Goal: Obtain resource: Obtain resource

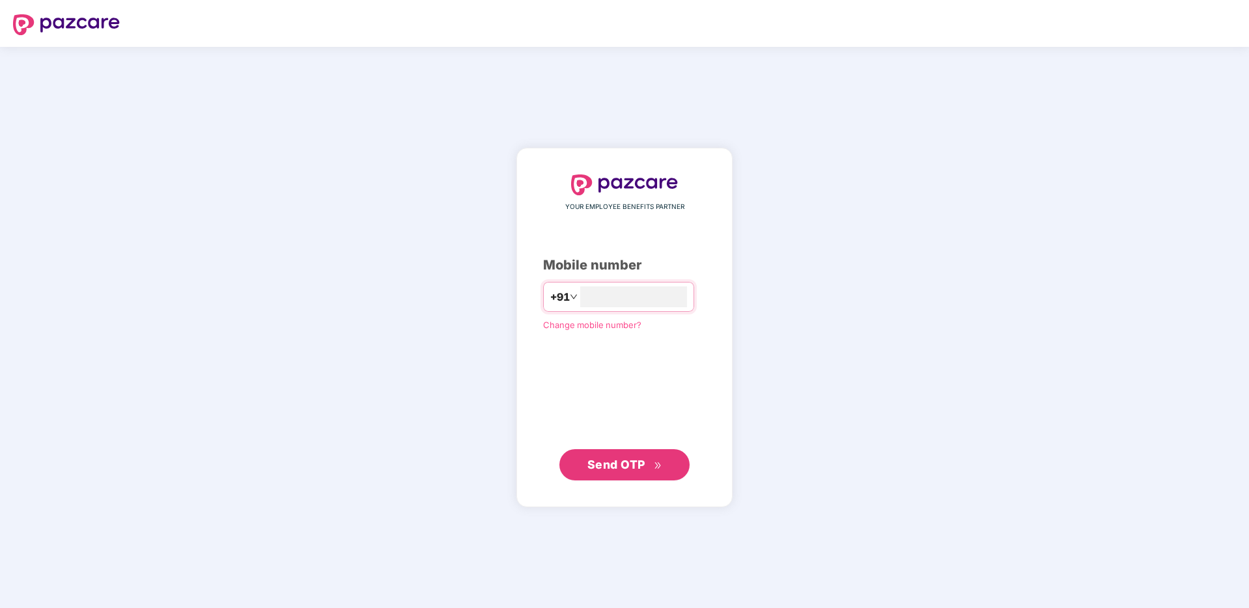
type input "**********"
click at [612, 463] on span "Send OTP" at bounding box center [616, 465] width 58 height 14
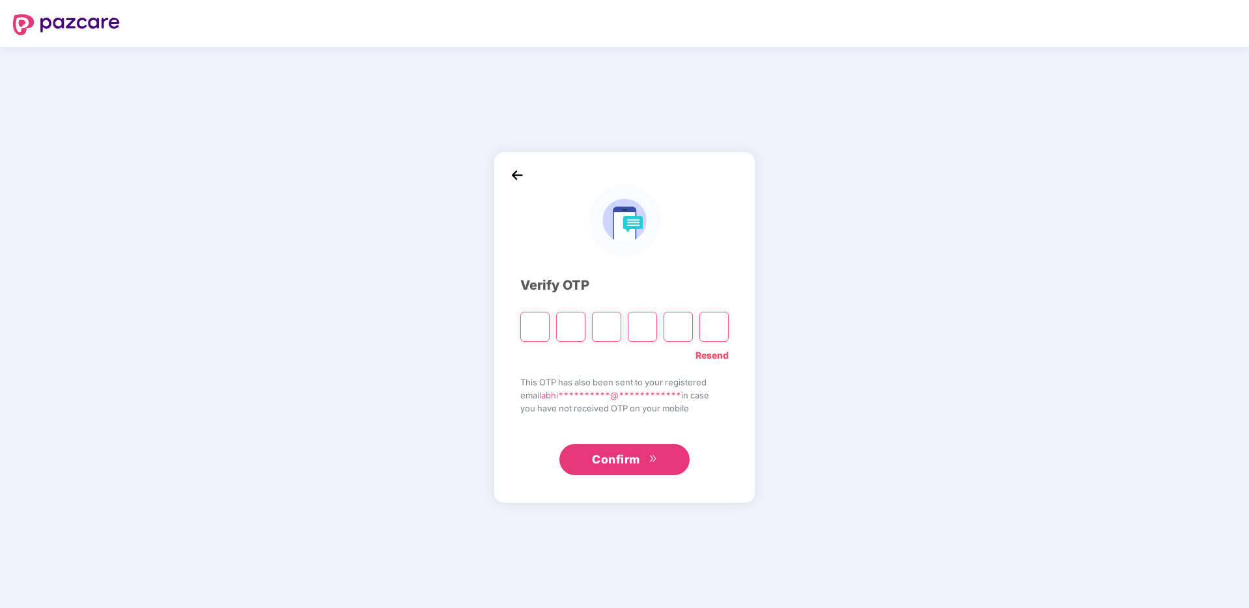
type input "*"
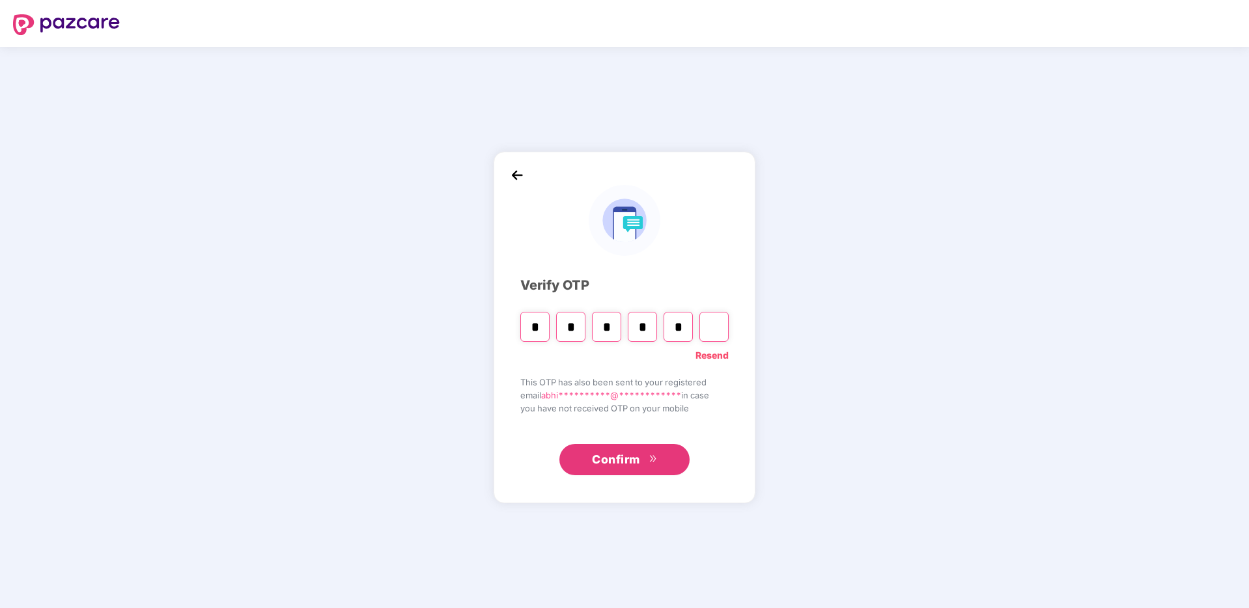
type input "*"
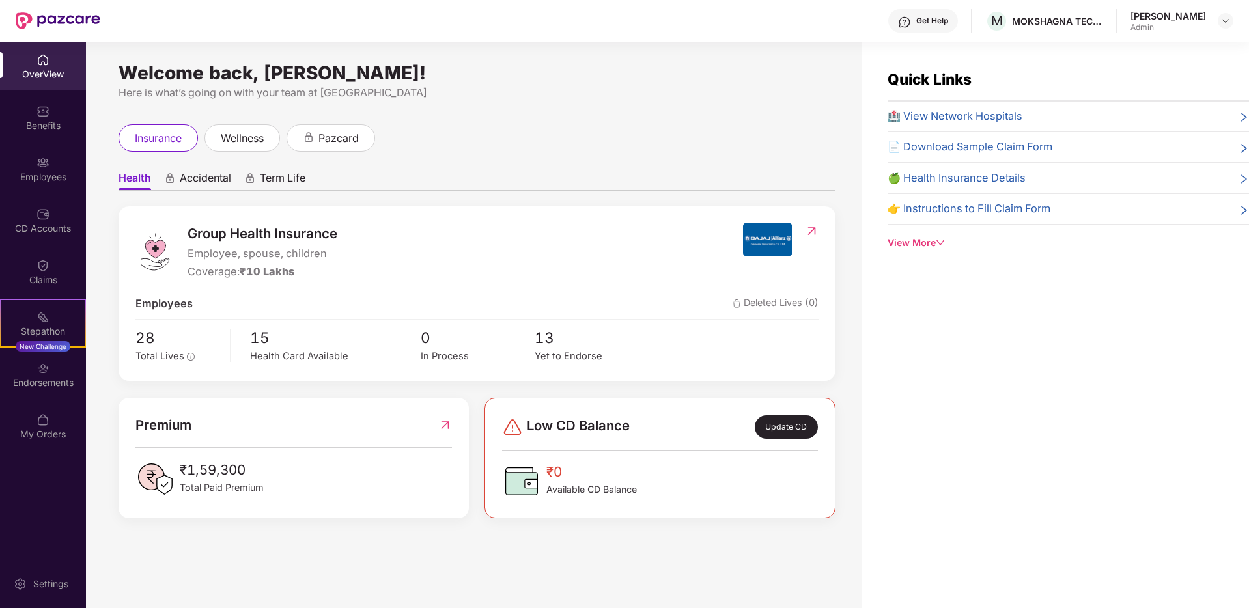
click at [1198, 16] on div "[PERSON_NAME]" at bounding box center [1169, 16] width 76 height 12
click at [568, 348] on span "13" at bounding box center [592, 337] width 114 height 23
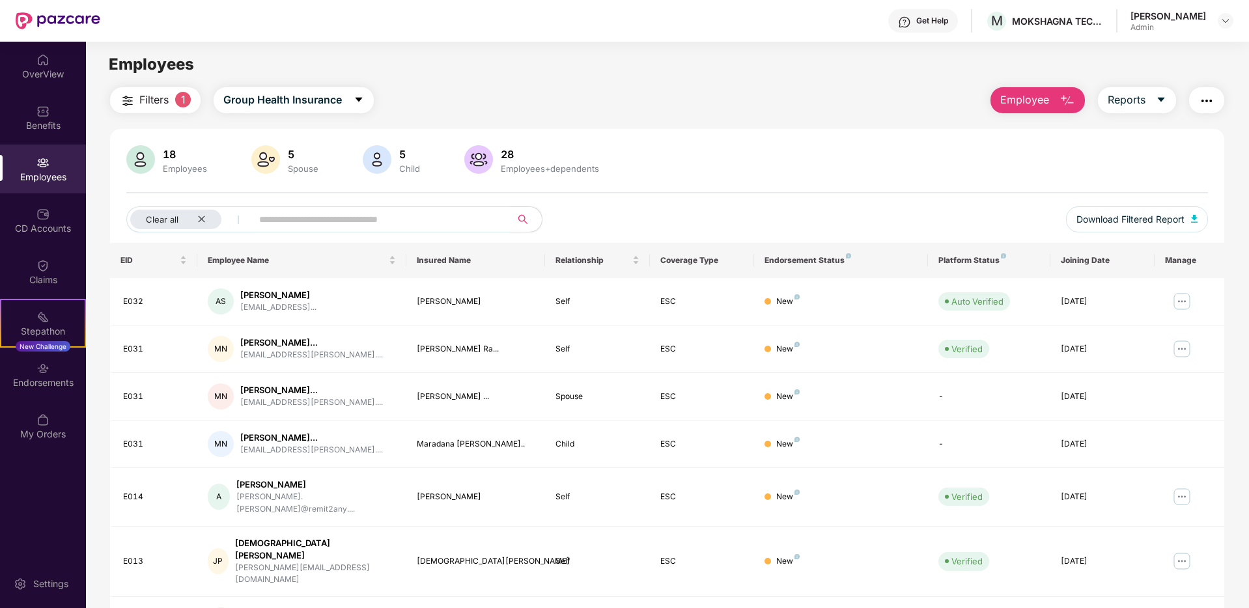
click at [1204, 27] on div "Admin" at bounding box center [1169, 27] width 76 height 10
click at [1221, 21] on img at bounding box center [1226, 21] width 10 height 10
click at [1151, 56] on div "Switch to User view" at bounding box center [1164, 51] width 169 height 25
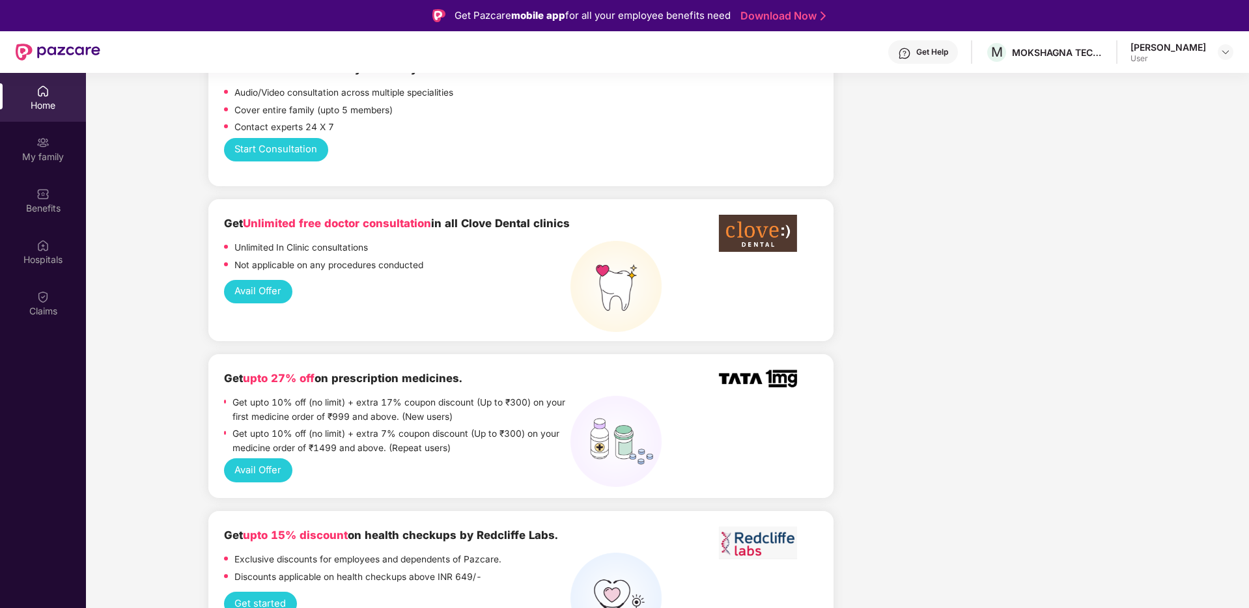
scroll to position [819, 0]
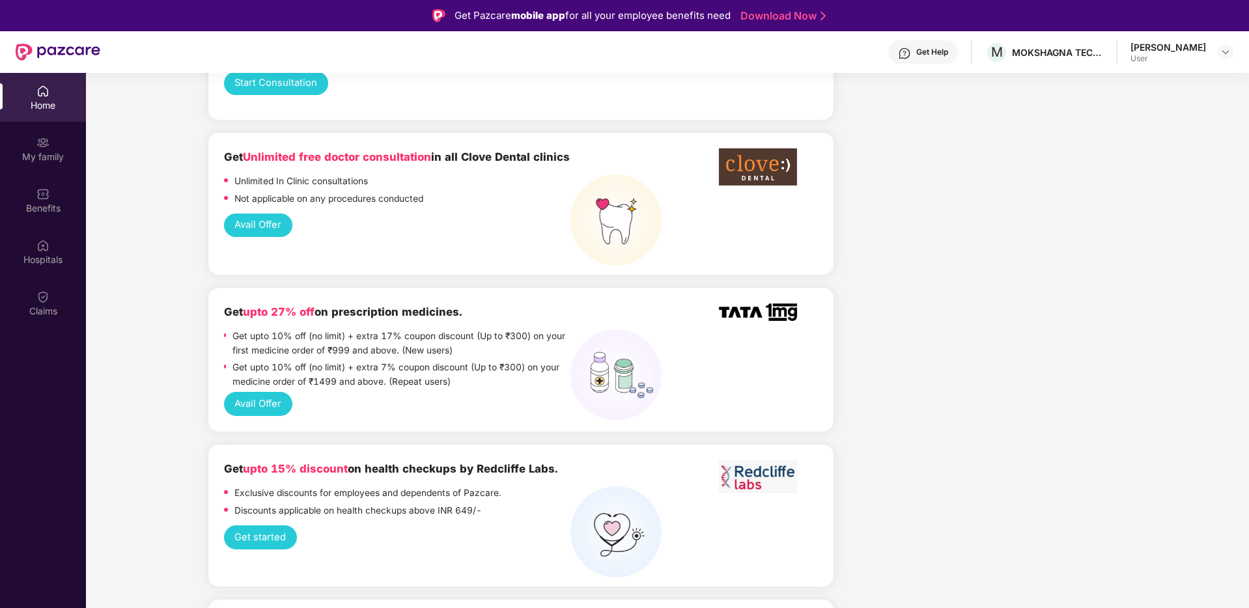
click at [247, 392] on button "Avail Offer" at bounding box center [258, 404] width 68 height 24
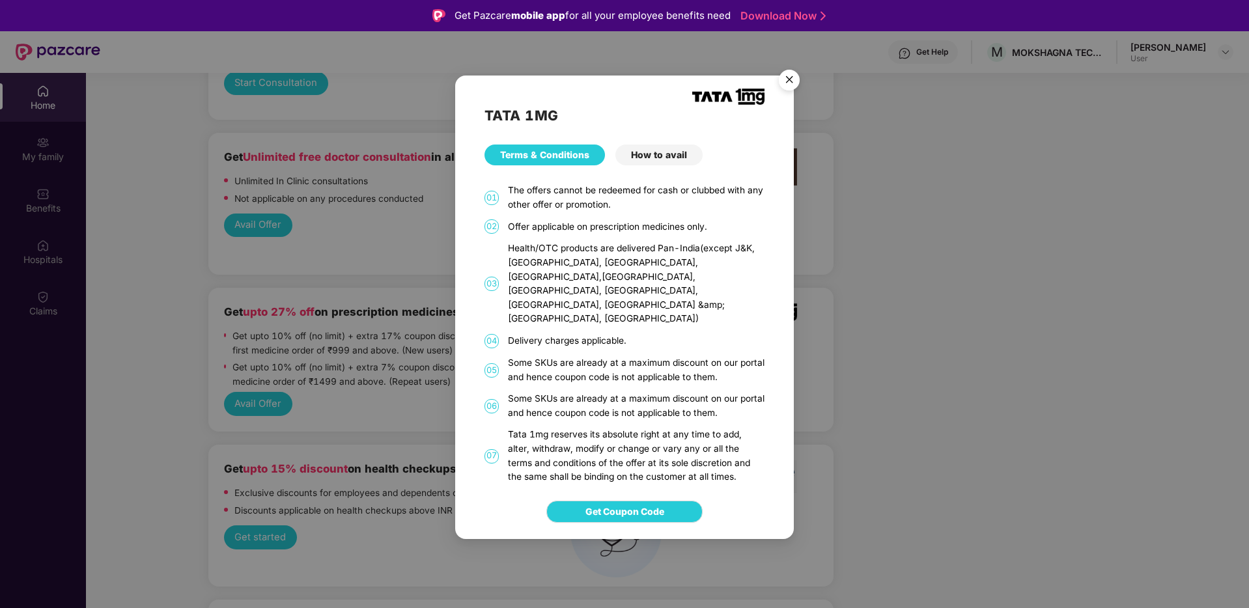
click at [672, 165] on div "How to avail" at bounding box center [658, 155] width 87 height 21
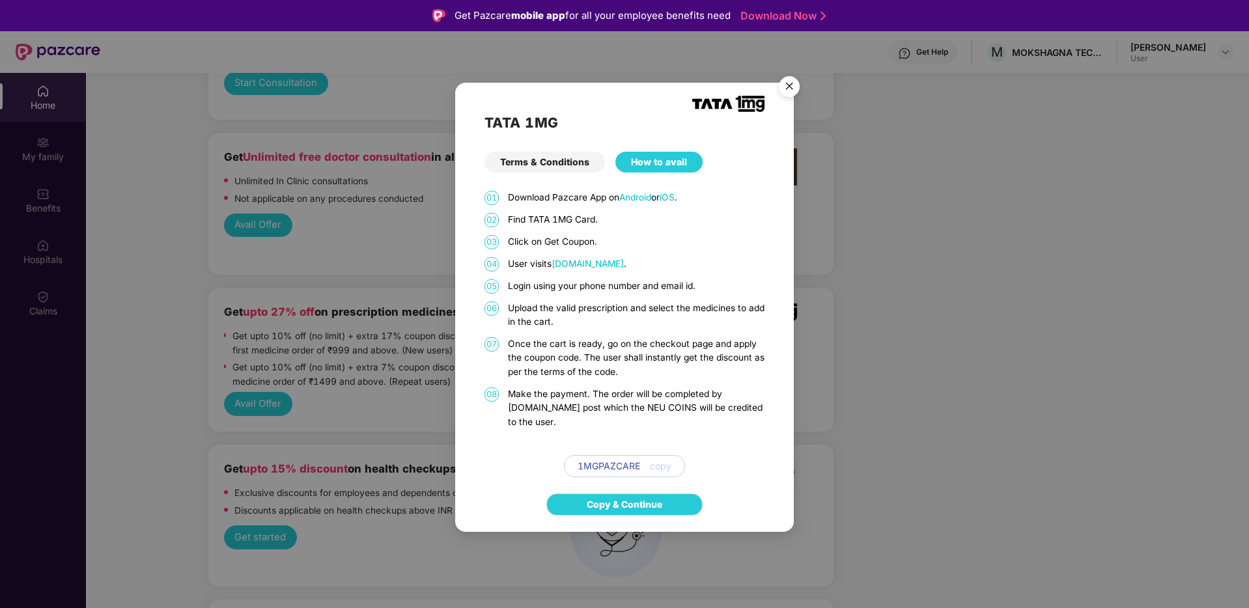
click at [529, 173] on div "Terms & Conditions" at bounding box center [545, 162] width 120 height 21
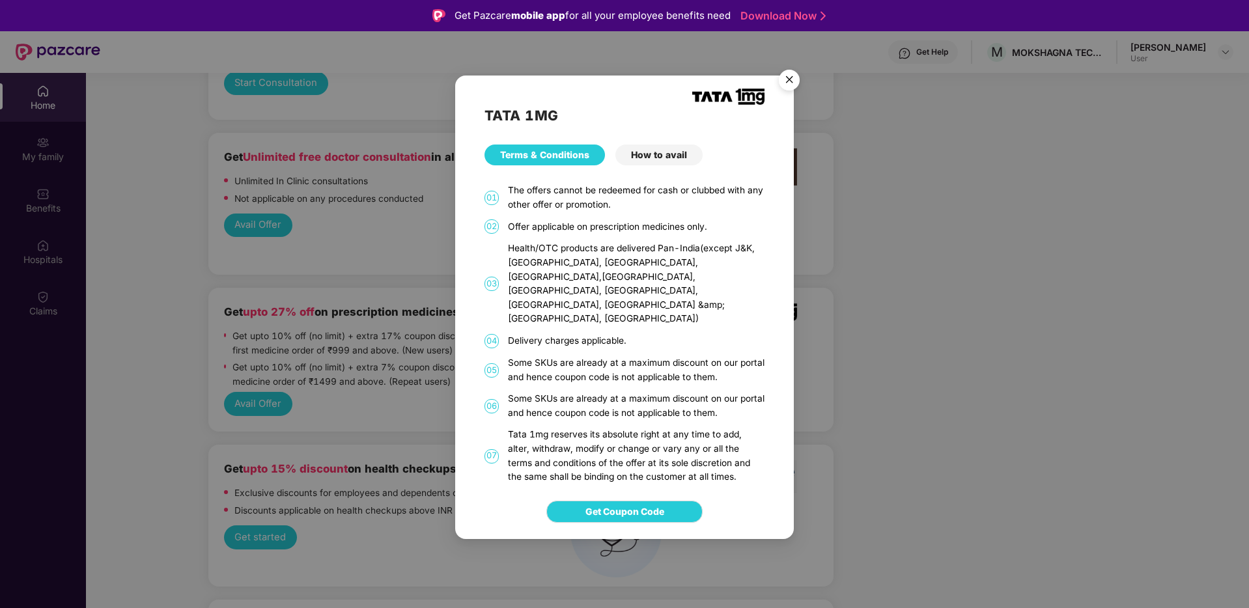
scroll to position [73, 0]
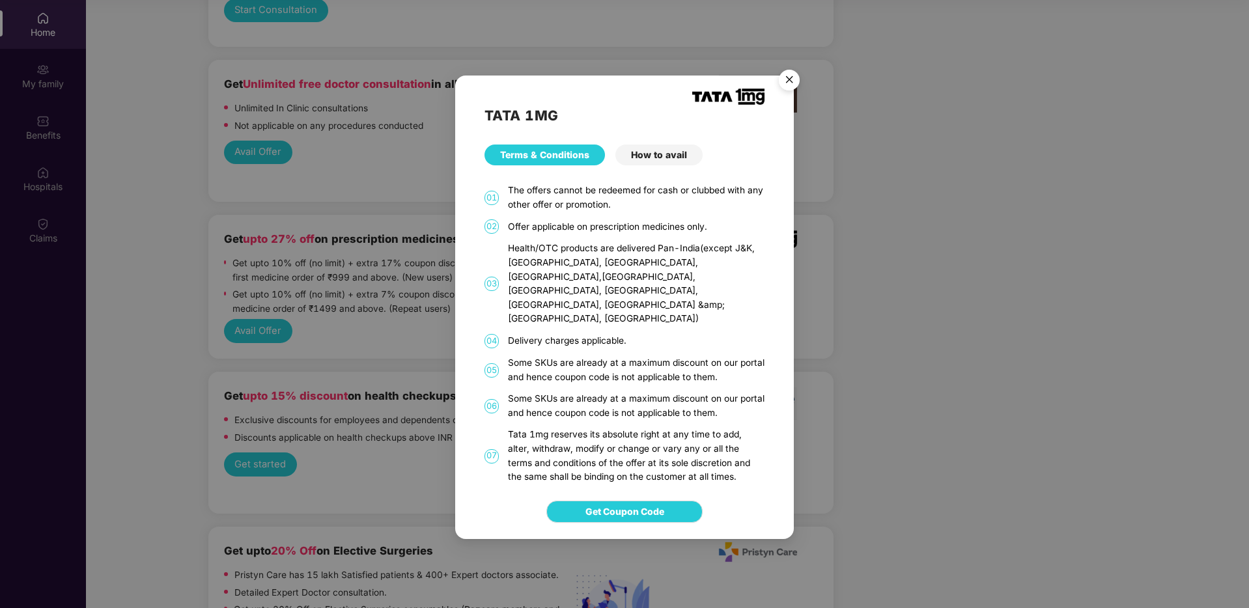
click at [672, 165] on div "How to avail" at bounding box center [658, 155] width 87 height 21
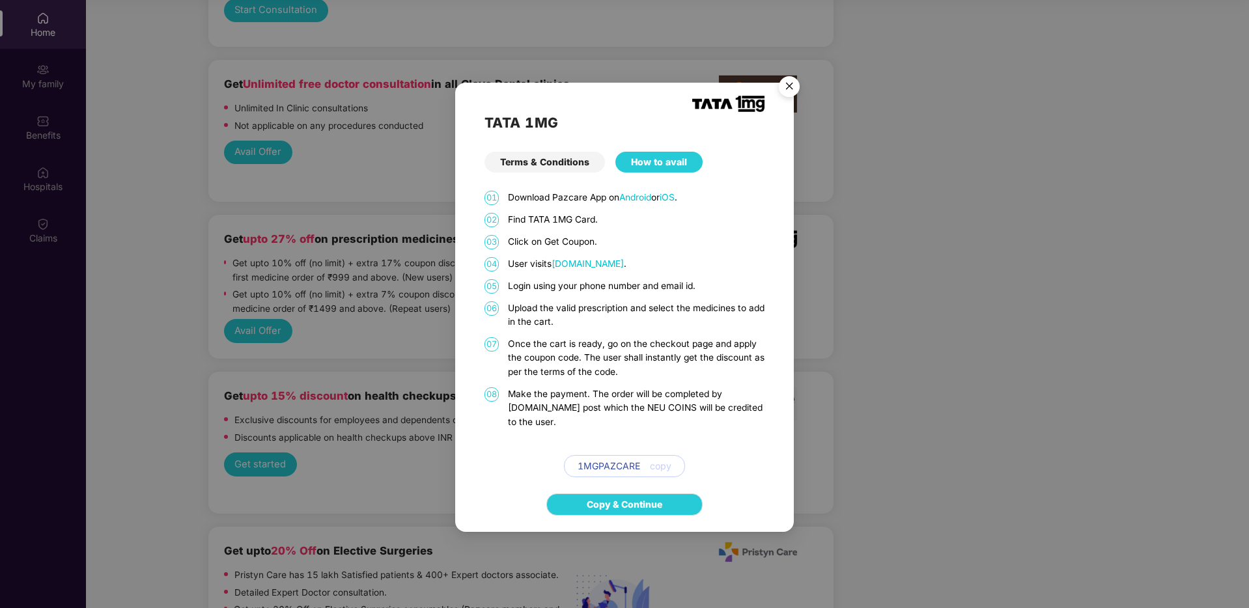
click at [653, 459] on span "copy" at bounding box center [660, 466] width 21 height 14
click at [660, 459] on span "copy" at bounding box center [660, 466] width 21 height 14
click at [599, 459] on span "1MGPAZCARE" at bounding box center [609, 466] width 63 height 14
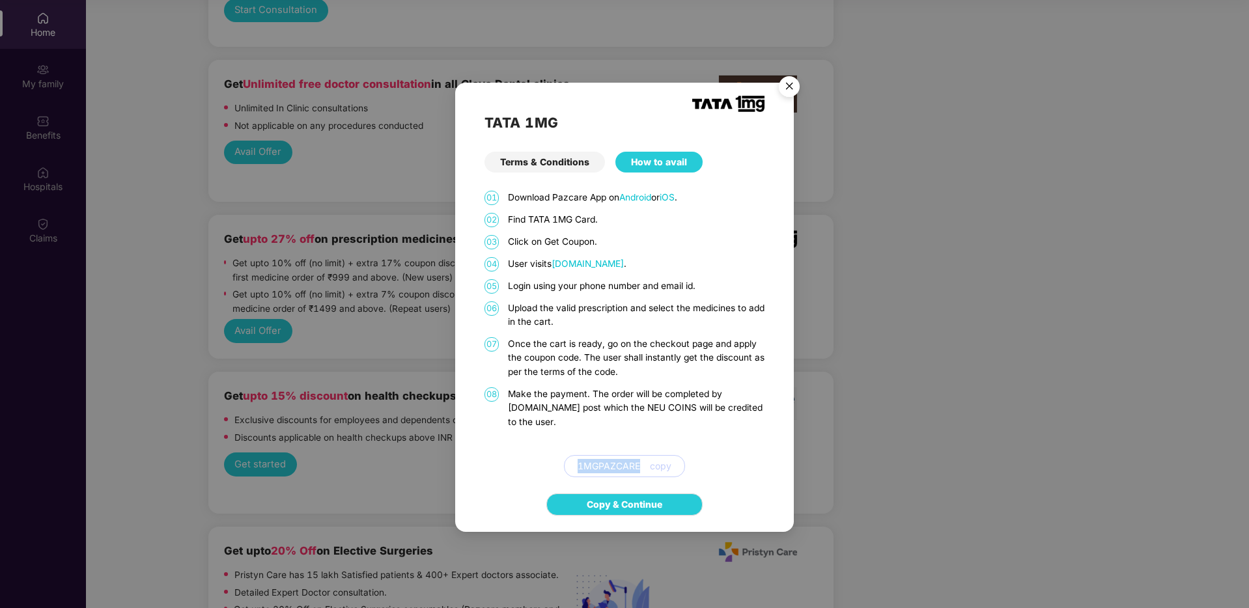
copy span "1MGPAZCARE"
